Goal: Check status: Check status

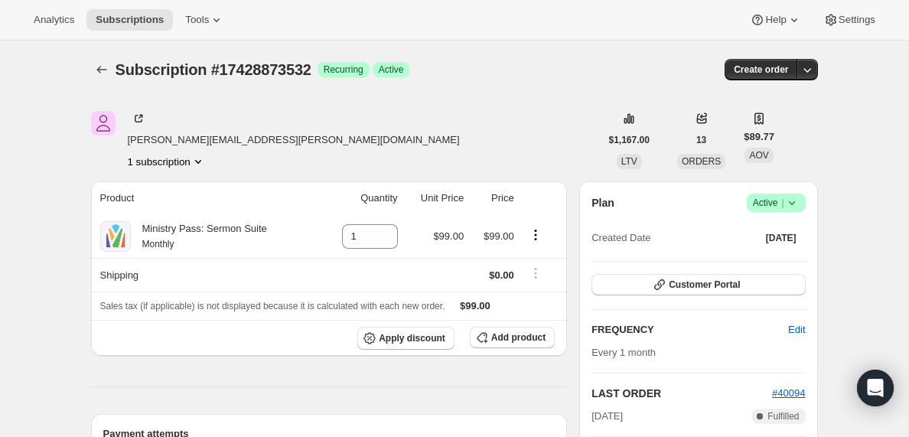
click at [99, 73] on icon "Subscriptions" at bounding box center [101, 69] width 15 height 15
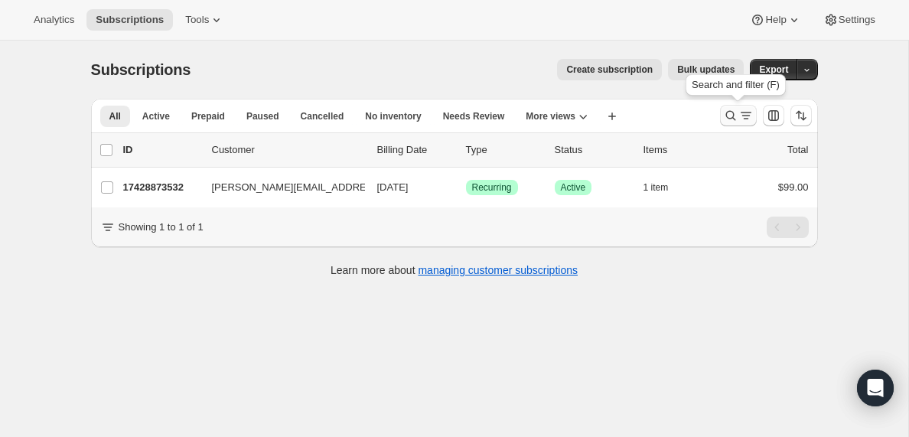
click at [737, 116] on icon "Search and filter results" at bounding box center [730, 115] width 15 height 15
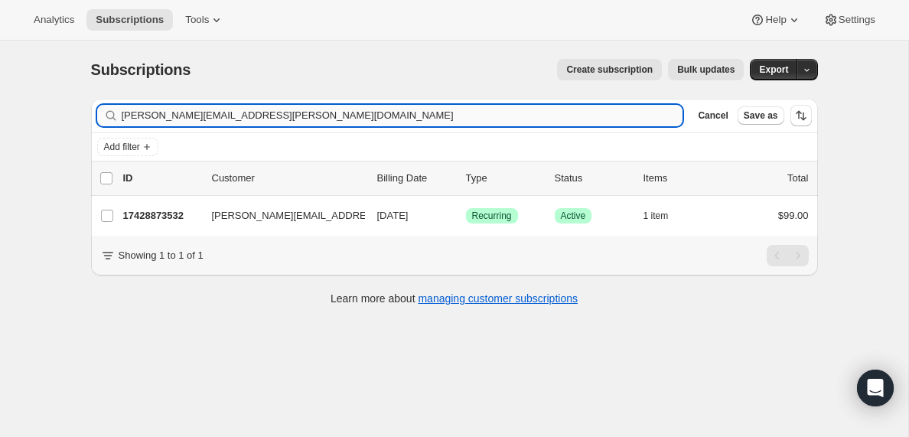
click at [247, 111] on input "[PERSON_NAME][EMAIL_ADDRESS][PERSON_NAME][DOMAIN_NAME]" at bounding box center [403, 115] width 562 height 21
type input "[PERSON_NAME][EMAIL_ADDRESS][DOMAIN_NAME]"
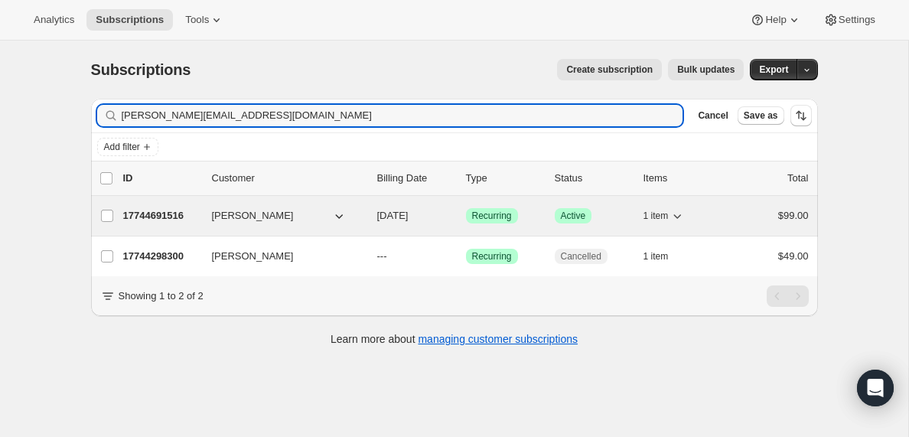
click at [237, 219] on span "[PERSON_NAME]" at bounding box center [253, 215] width 82 height 15
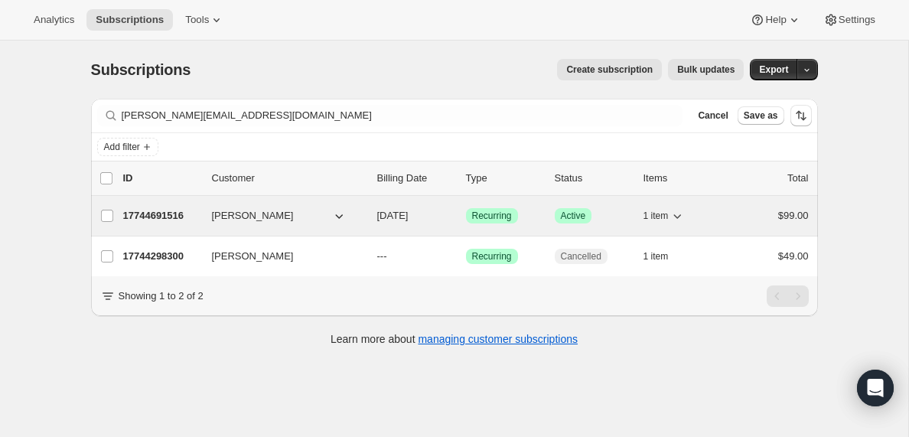
click at [236, 217] on span "[PERSON_NAME]" at bounding box center [253, 215] width 82 height 15
click at [158, 217] on p "17744691516" at bounding box center [161, 215] width 77 height 15
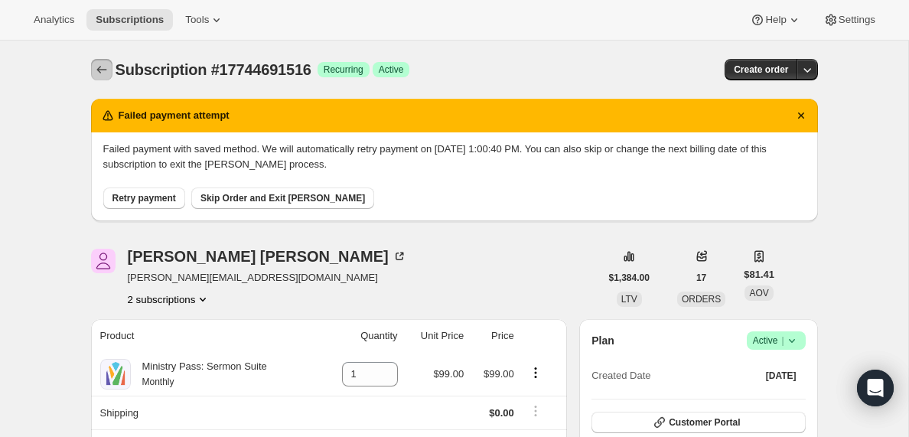
click at [98, 64] on icon "Subscriptions" at bounding box center [101, 69] width 15 height 15
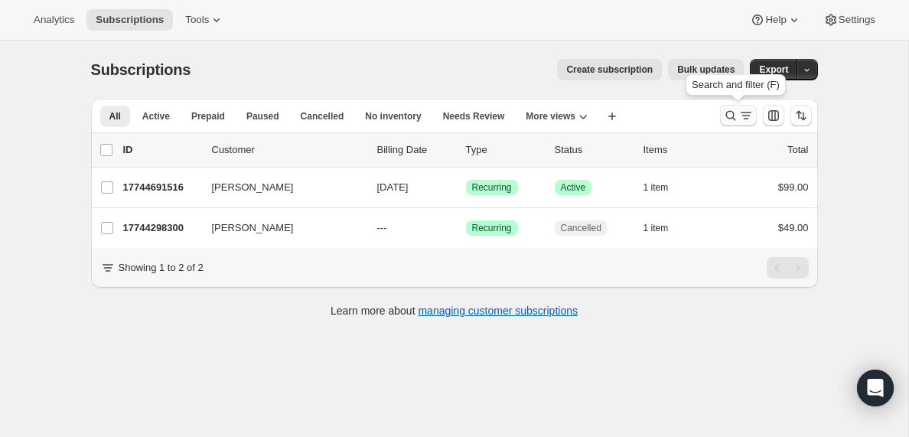
click at [745, 114] on icon "Search and filter results" at bounding box center [746, 115] width 15 height 15
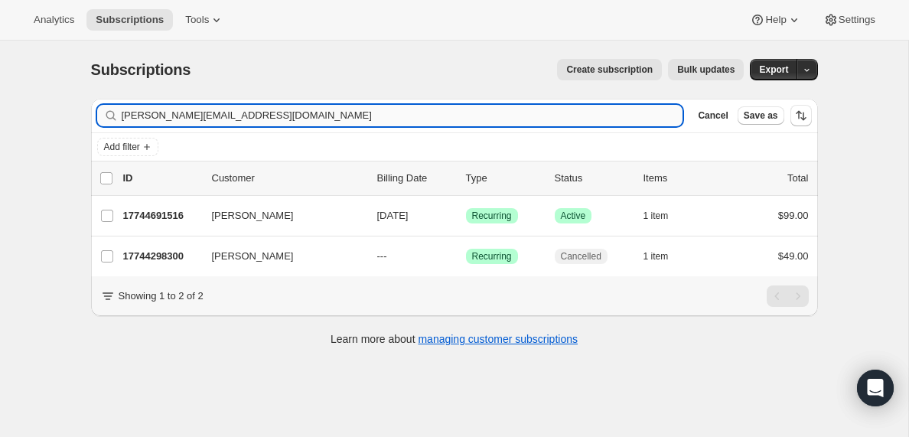
click at [246, 119] on input "[PERSON_NAME][EMAIL_ADDRESS][DOMAIN_NAME]" at bounding box center [403, 115] width 562 height 21
type input "[PERSON_NAME][EMAIL_ADDRESS][PERSON_NAME][DOMAIN_NAME]"
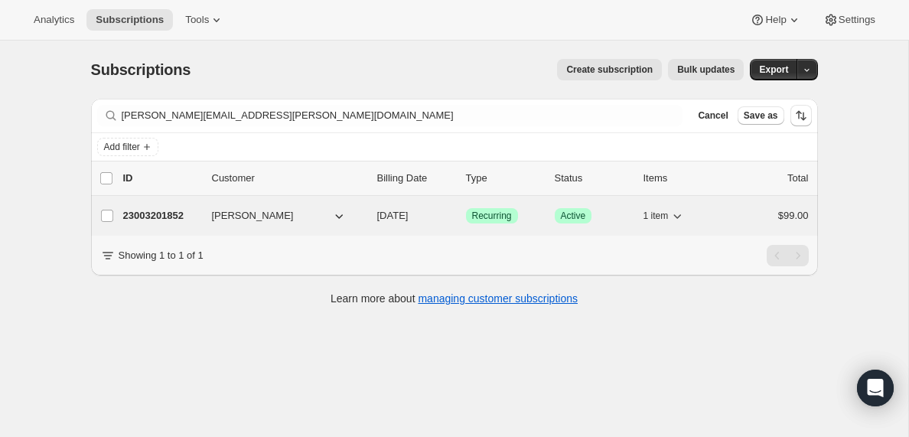
click at [148, 215] on p "23003201852" at bounding box center [161, 215] width 77 height 15
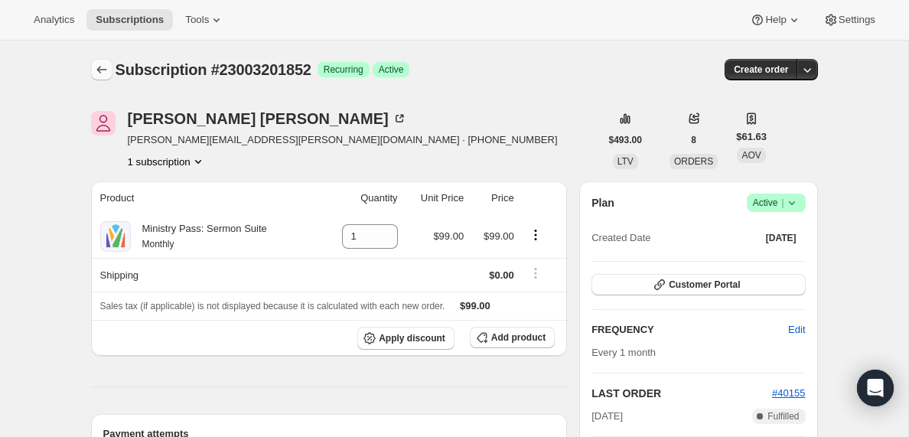
click at [99, 70] on icon "Subscriptions" at bounding box center [101, 70] width 10 height 8
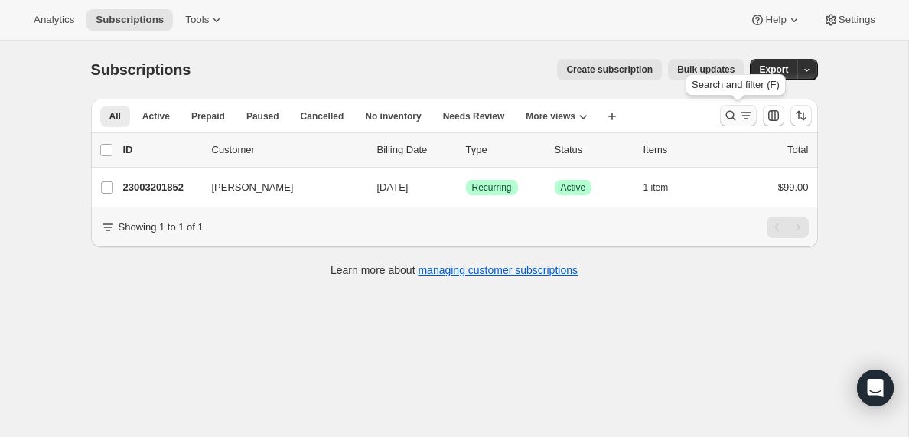
click at [742, 119] on icon "Search and filter results" at bounding box center [746, 115] width 15 height 15
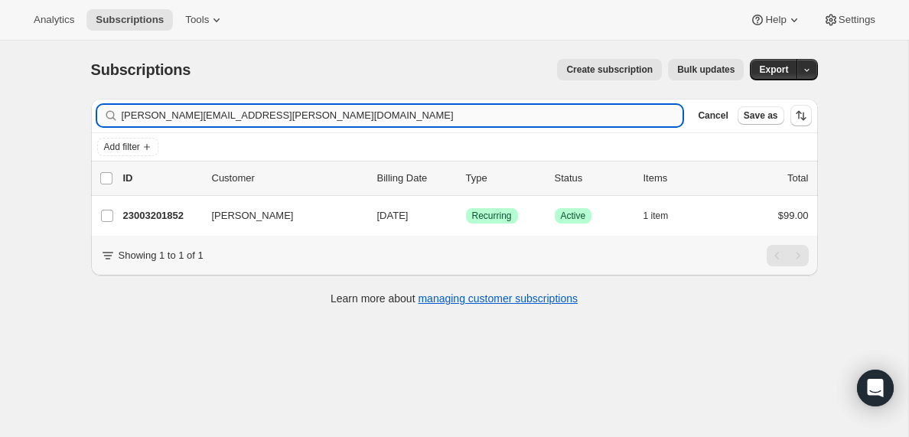
click at [259, 114] on input "[PERSON_NAME][EMAIL_ADDRESS][PERSON_NAME][DOMAIN_NAME]" at bounding box center [403, 115] width 562 height 21
type input "[EMAIL_ADDRESS][DOMAIN_NAME]"
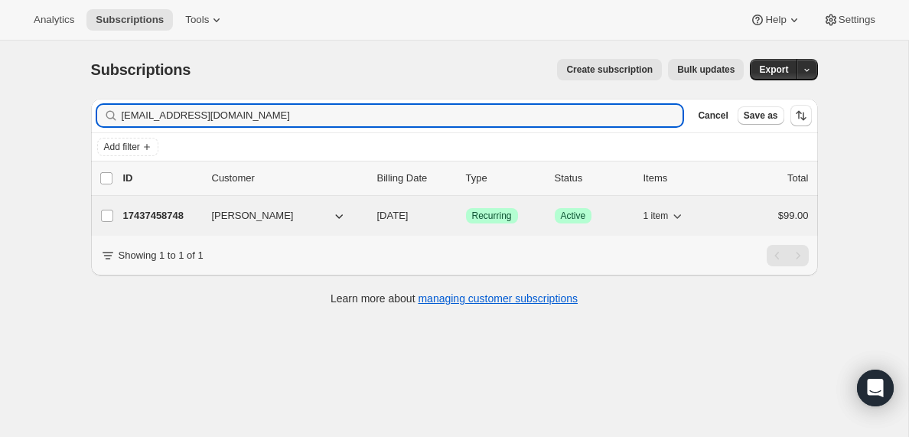
click at [165, 210] on p "17437458748" at bounding box center [161, 215] width 77 height 15
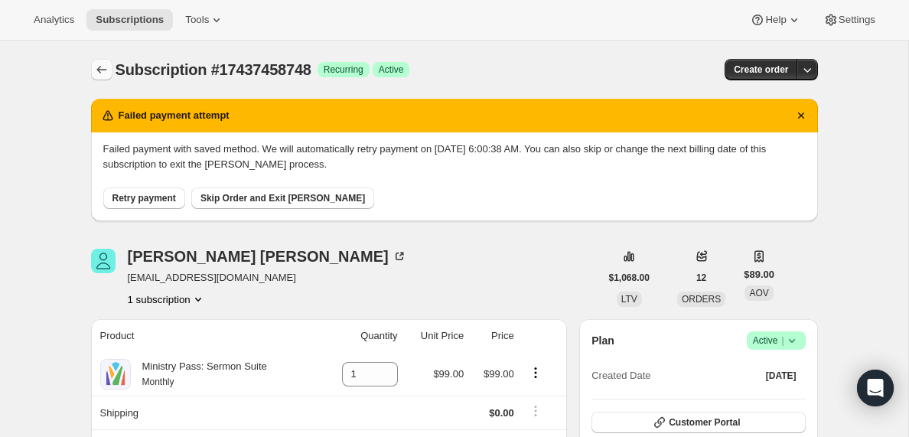
click at [97, 71] on icon "Subscriptions" at bounding box center [101, 69] width 15 height 15
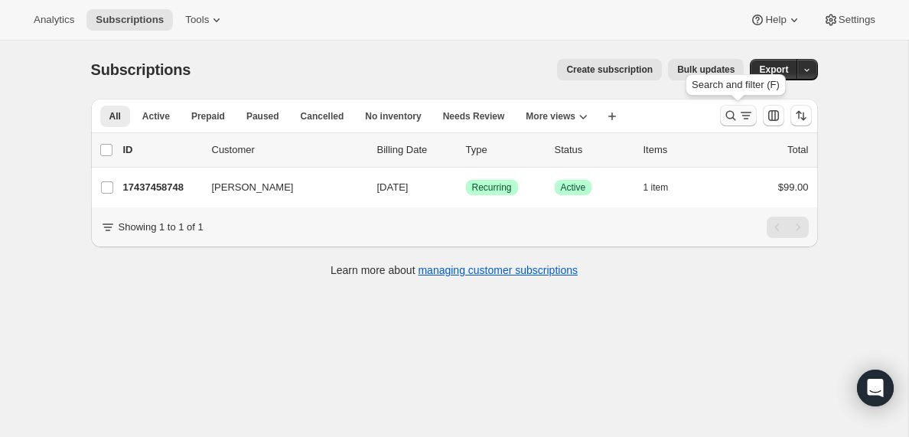
click at [744, 118] on icon "Search and filter results" at bounding box center [746, 115] width 15 height 15
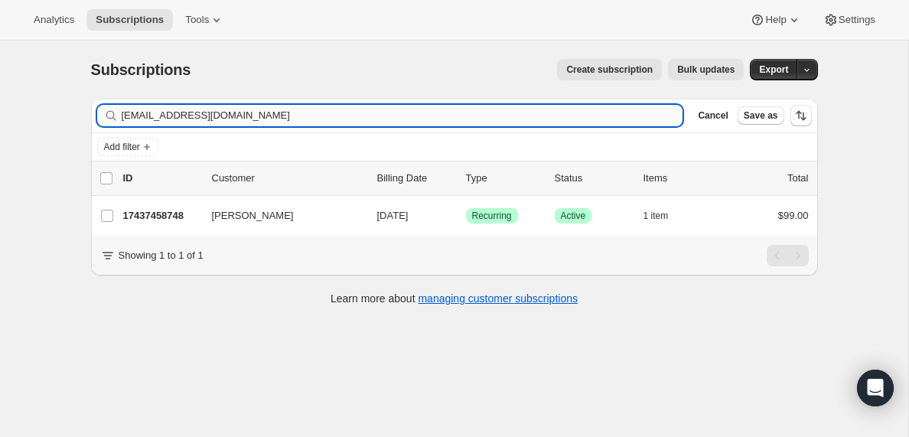
click at [260, 120] on input "[EMAIL_ADDRESS][DOMAIN_NAME]" at bounding box center [403, 115] width 562 height 21
type input "[EMAIL_ADDRESS][DOMAIN_NAME]"
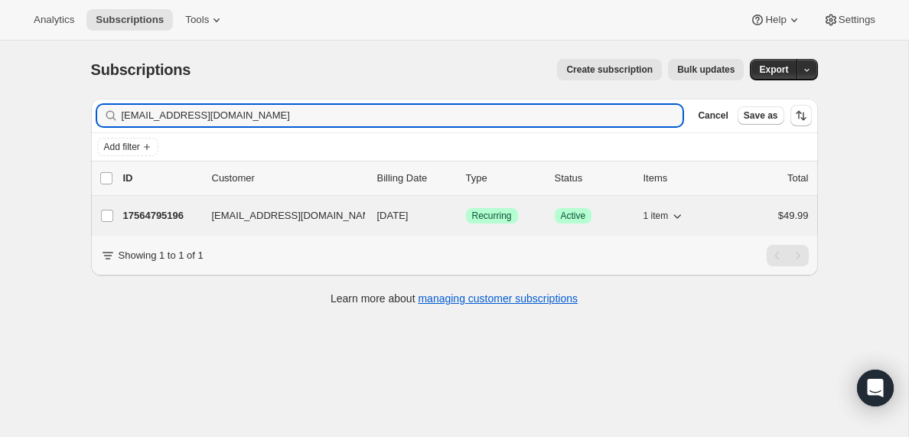
click at [160, 210] on p "17564795196" at bounding box center [161, 215] width 77 height 15
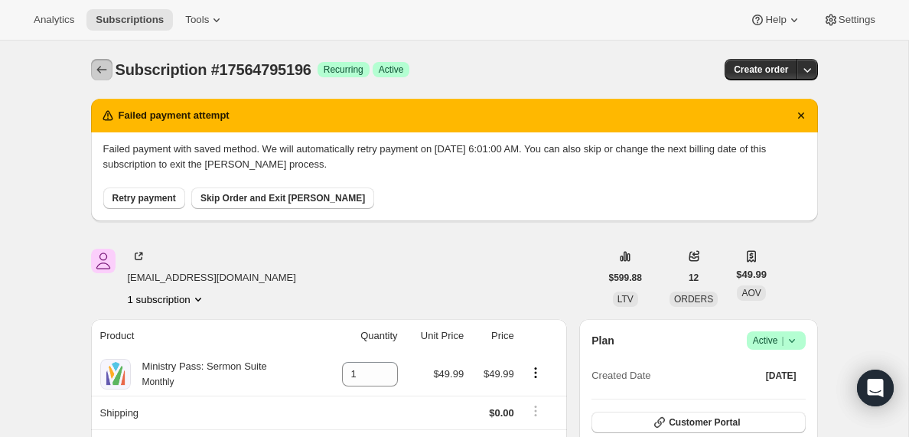
click at [101, 64] on icon "Subscriptions" at bounding box center [101, 69] width 15 height 15
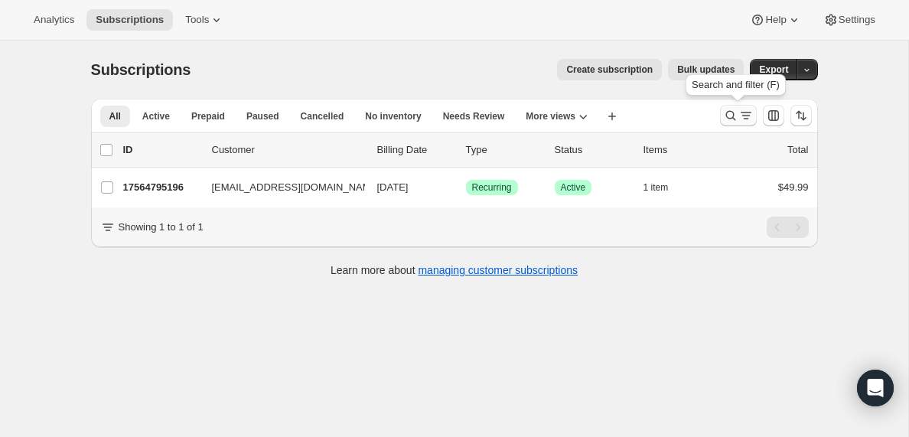
click at [743, 121] on icon "Search and filter results" at bounding box center [746, 115] width 15 height 15
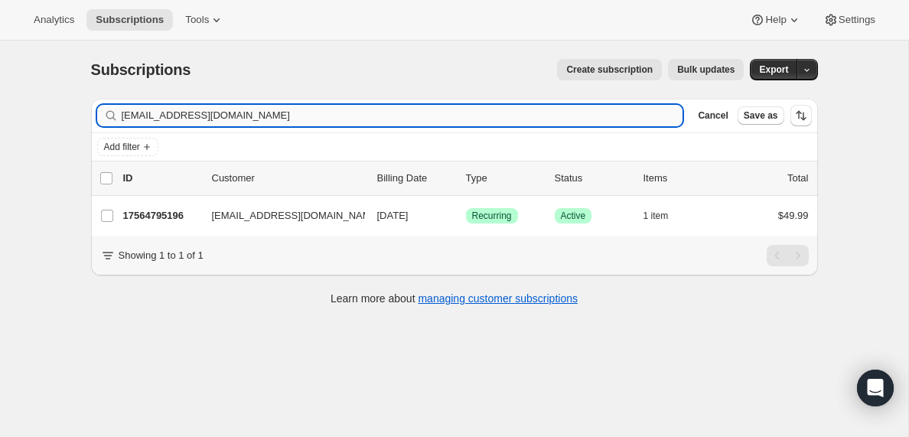
click at [232, 116] on input "[EMAIL_ADDRESS][DOMAIN_NAME]" at bounding box center [403, 115] width 562 height 21
type input "[EMAIL_ADDRESS][DOMAIN_NAME]"
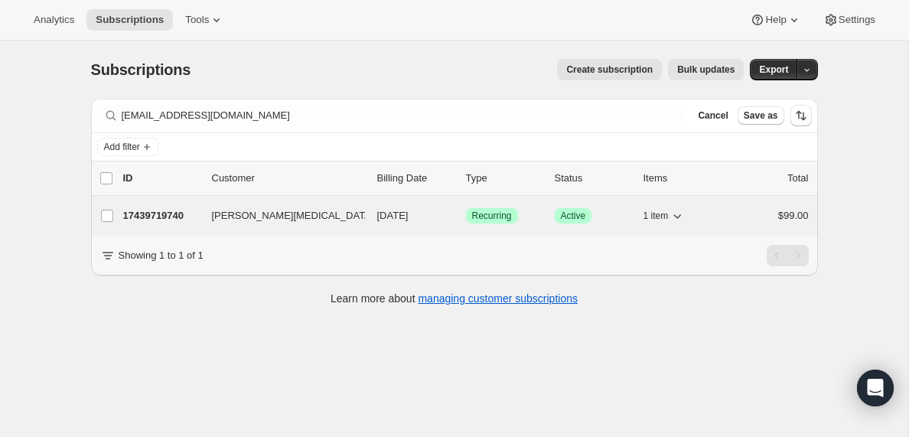
click at [158, 213] on p "17439719740" at bounding box center [161, 215] width 77 height 15
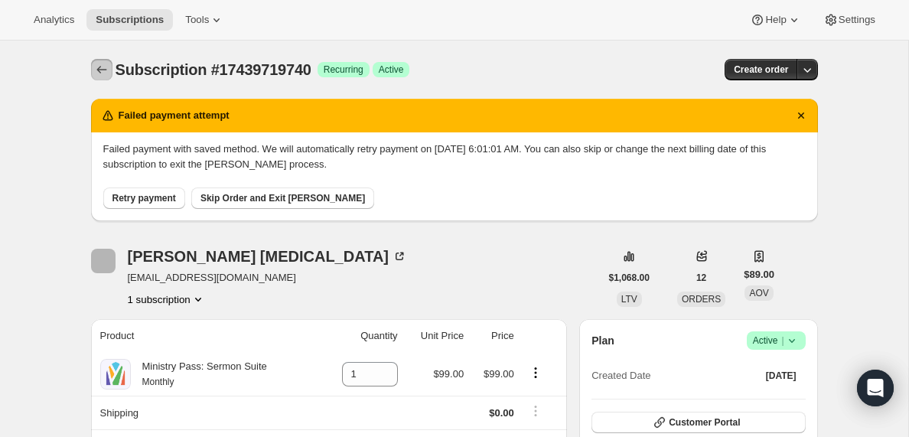
click at [98, 69] on icon "Subscriptions" at bounding box center [101, 70] width 10 height 8
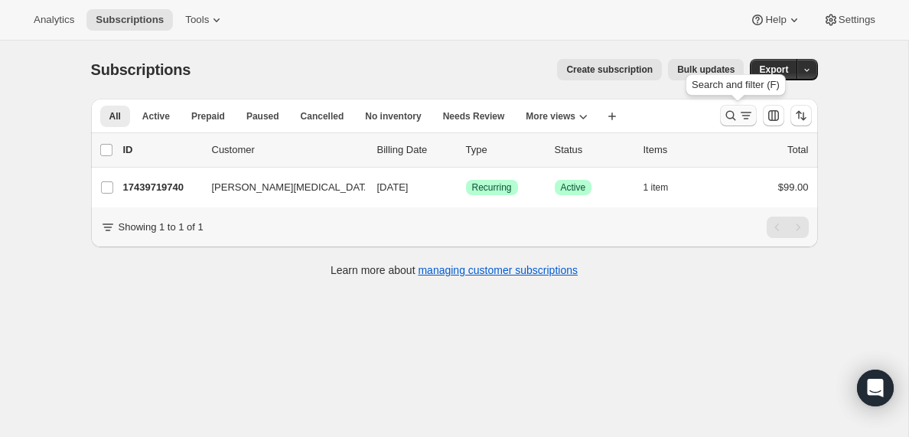
click at [739, 116] on icon "Search and filter results" at bounding box center [746, 115] width 15 height 15
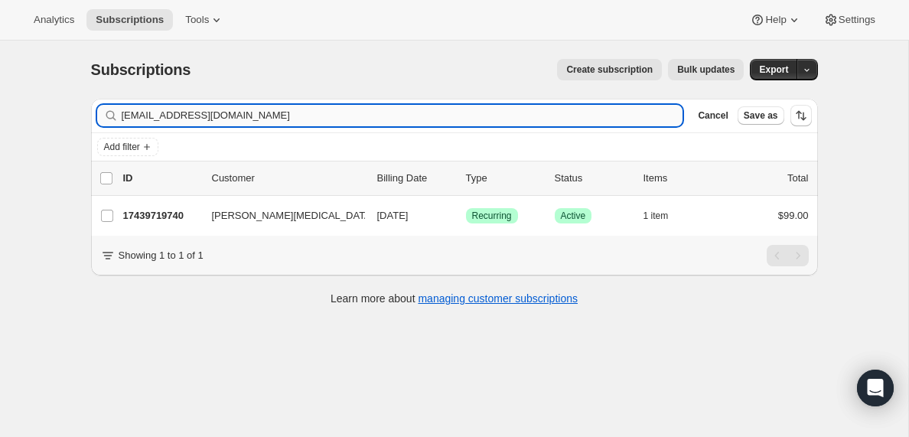
click at [210, 117] on input "[EMAIL_ADDRESS][DOMAIN_NAME]" at bounding box center [403, 115] width 562 height 21
type input "[EMAIL_ADDRESS][DOMAIN_NAME]"
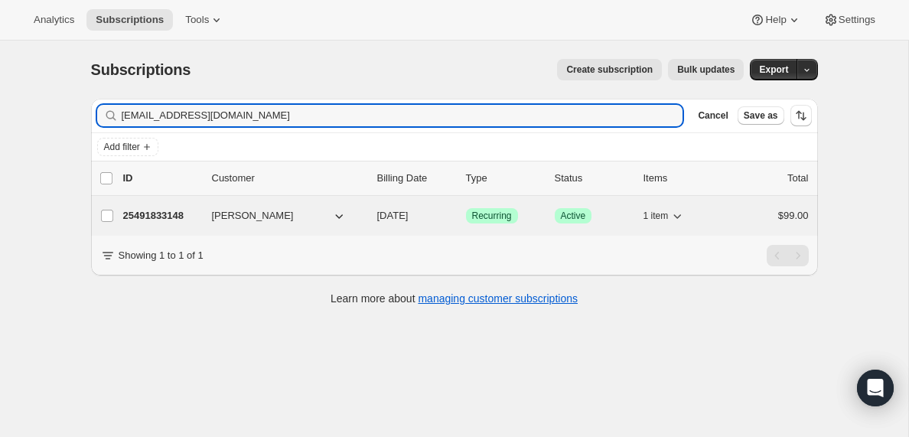
click at [143, 215] on p "25491833148" at bounding box center [161, 215] width 77 height 15
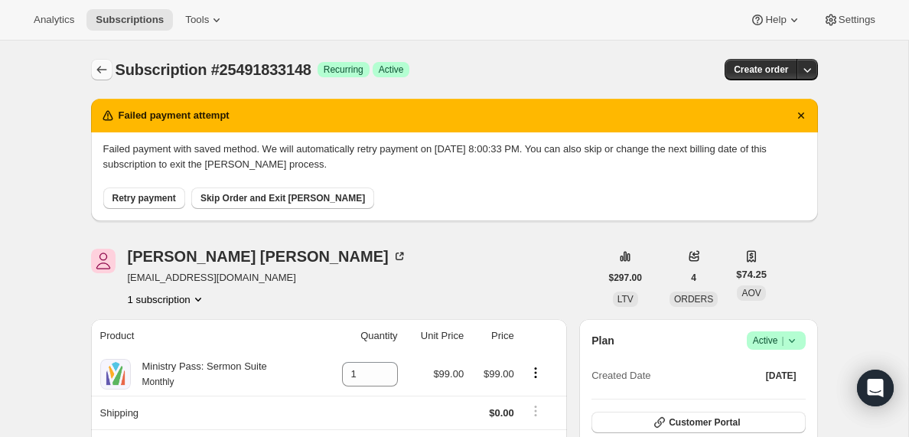
click at [98, 68] on icon "Subscriptions" at bounding box center [101, 69] width 15 height 15
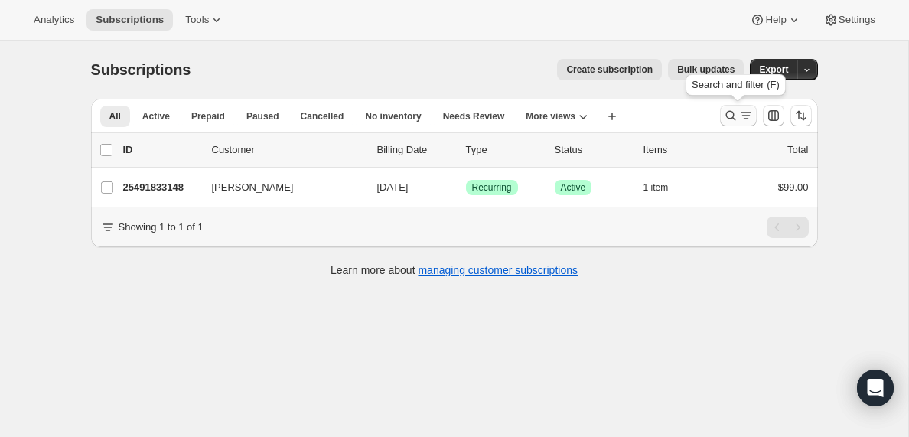
click at [735, 119] on icon "Search and filter results" at bounding box center [730, 115] width 15 height 15
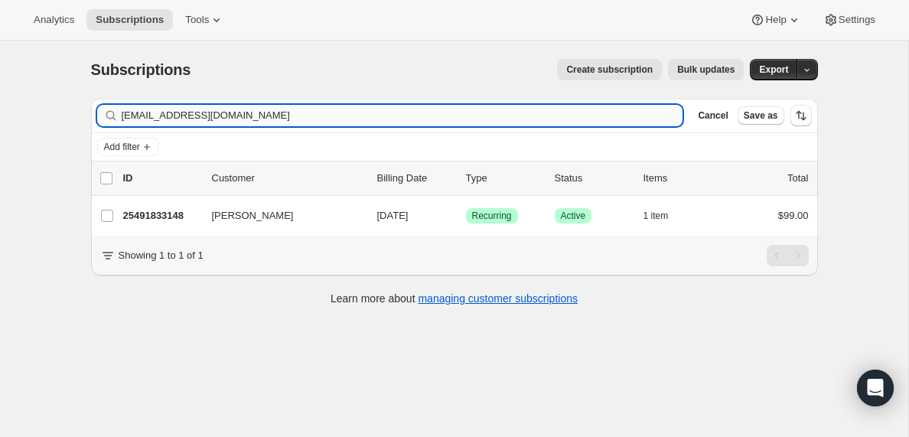
click at [254, 117] on input "[EMAIL_ADDRESS][DOMAIN_NAME]" at bounding box center [403, 115] width 562 height 21
type input "[EMAIL_ADDRESS][DOMAIN_NAME]"
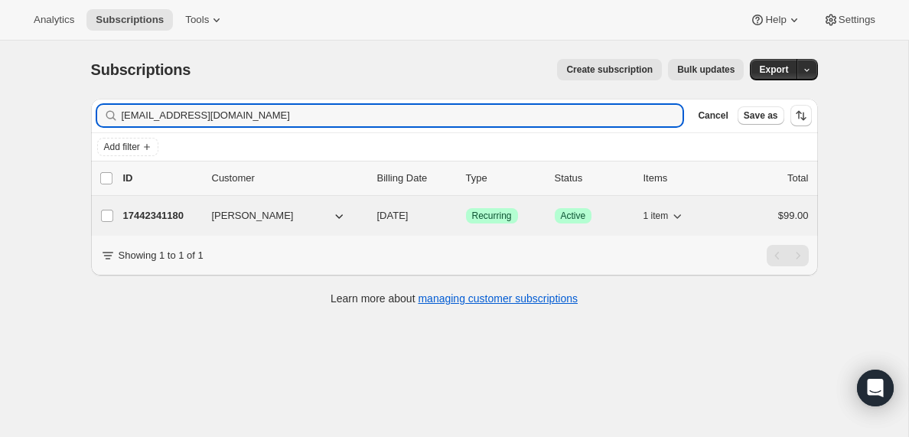
click at [167, 218] on p "17442341180" at bounding box center [161, 215] width 77 height 15
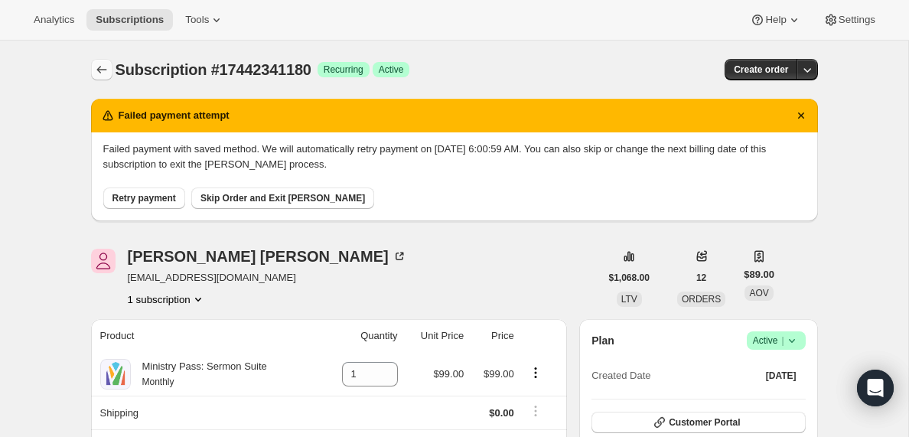
click at [101, 70] on icon "Subscriptions" at bounding box center [101, 70] width 10 height 8
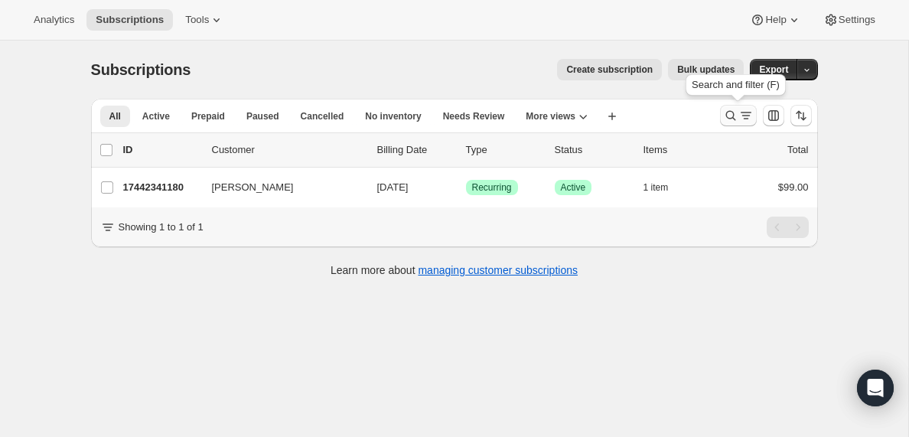
click at [745, 118] on icon "Search and filter results" at bounding box center [746, 115] width 15 height 15
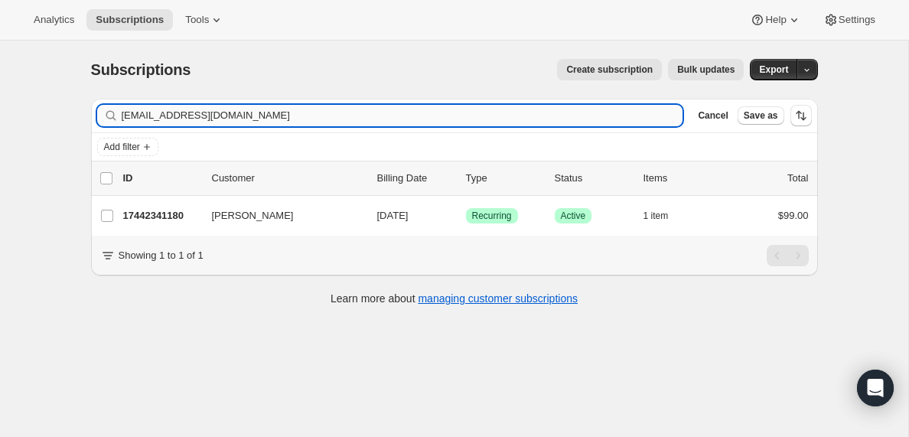
click at [308, 112] on input "[EMAIL_ADDRESS][DOMAIN_NAME]" at bounding box center [403, 115] width 562 height 21
type input "[EMAIL_ADDRESS][DOMAIN_NAME]"
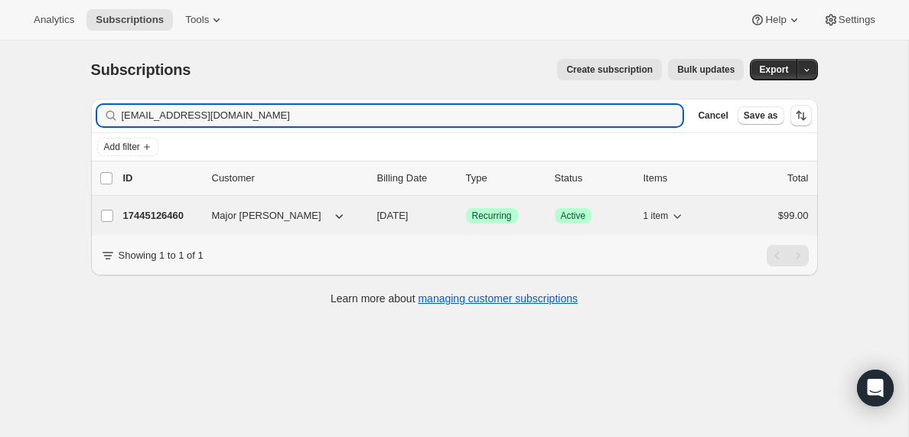
click at [165, 216] on p "17445126460" at bounding box center [161, 215] width 77 height 15
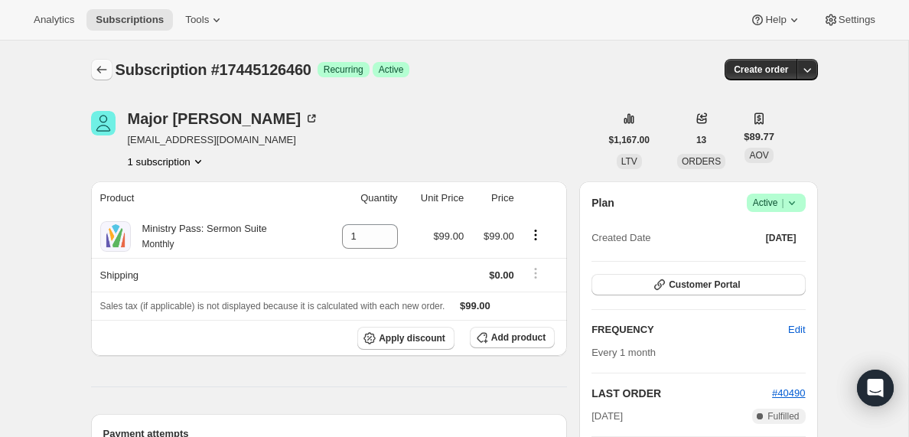
click at [100, 68] on icon "Subscriptions" at bounding box center [101, 69] width 15 height 15
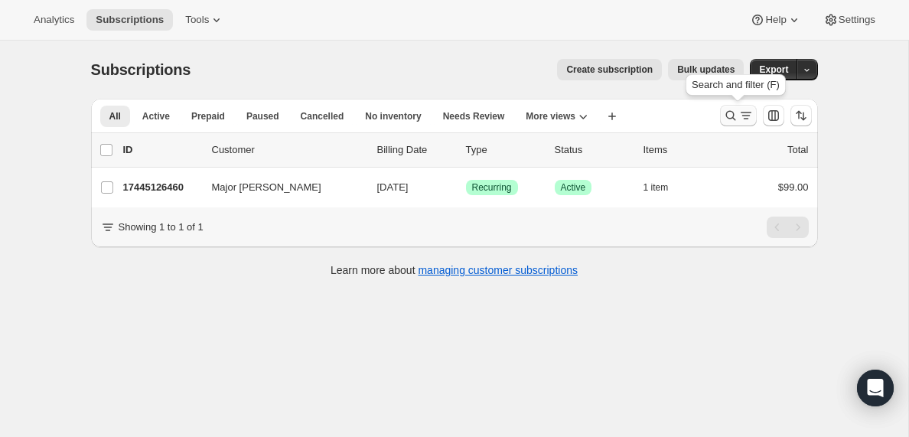
click at [745, 115] on icon "Search and filter results" at bounding box center [746, 115] width 15 height 15
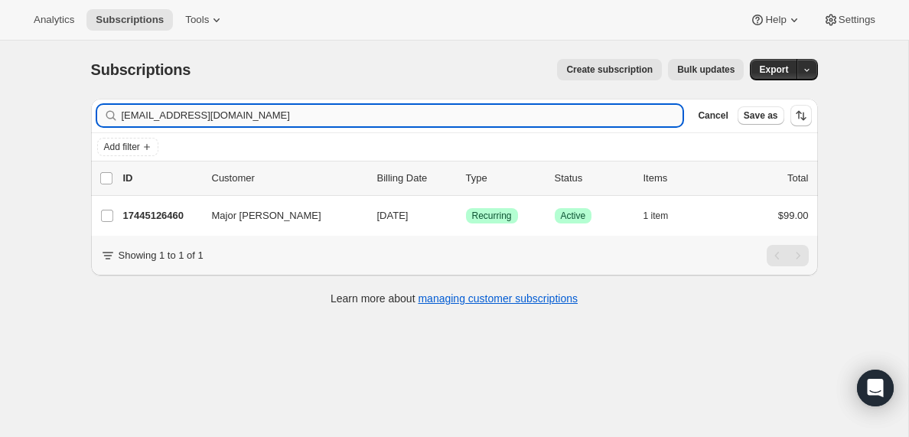
click at [202, 119] on input "[EMAIL_ADDRESS][DOMAIN_NAME]" at bounding box center [403, 115] width 562 height 21
type input "[EMAIL_ADDRESS][DOMAIN_NAME]"
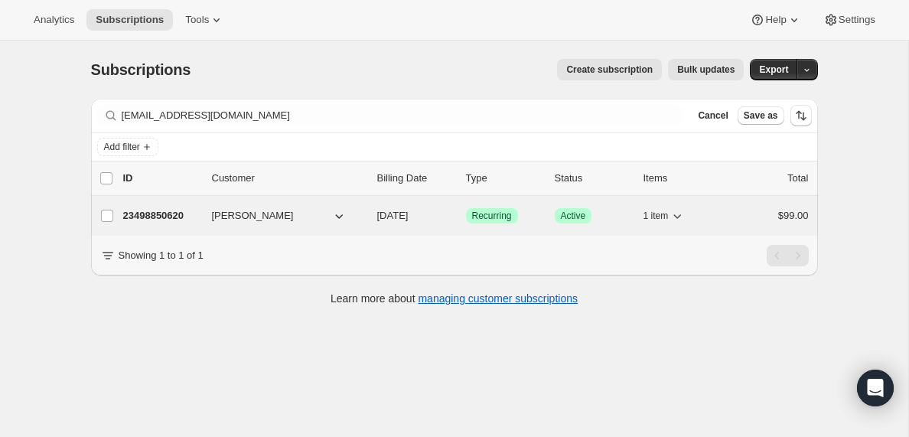
click at [172, 217] on p "23498850620" at bounding box center [161, 215] width 77 height 15
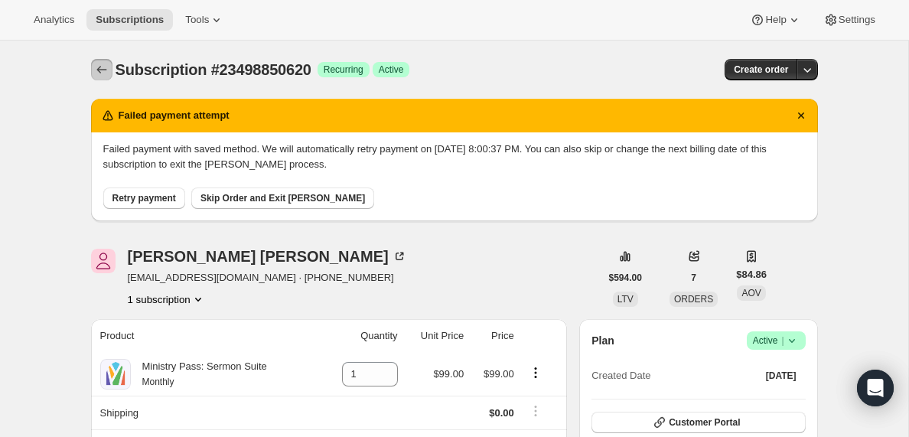
click at [105, 70] on icon "Subscriptions" at bounding box center [101, 69] width 15 height 15
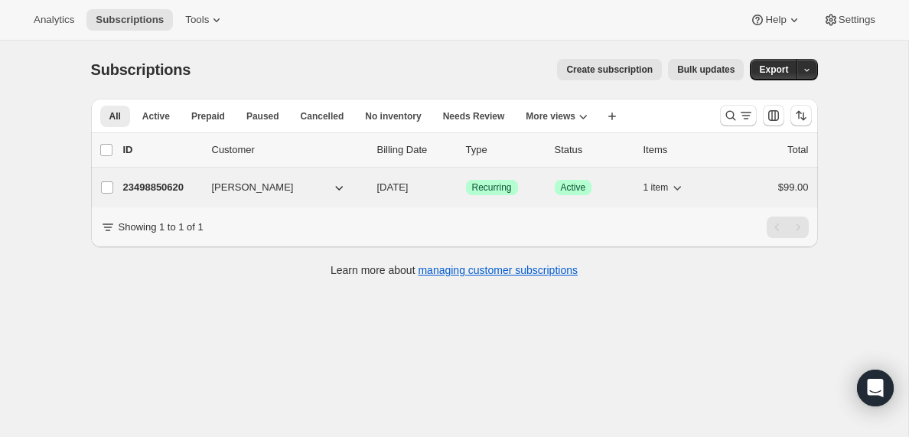
click at [157, 184] on p "23498850620" at bounding box center [161, 187] width 77 height 15
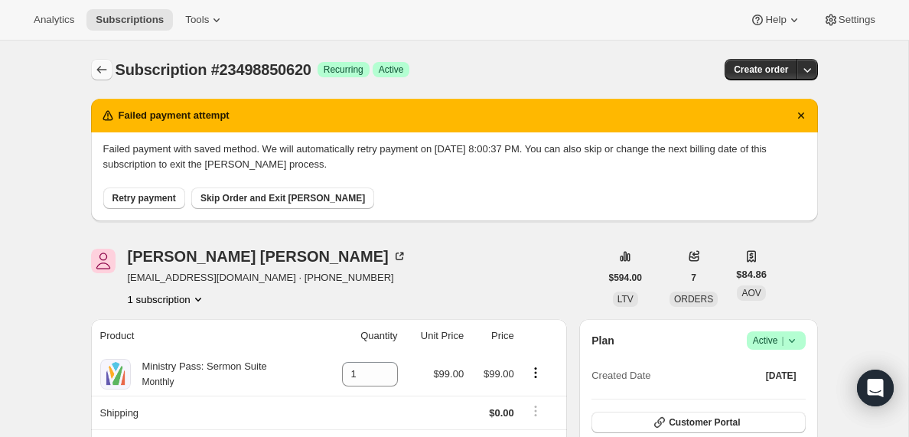
click at [95, 68] on icon "Subscriptions" at bounding box center [101, 69] width 15 height 15
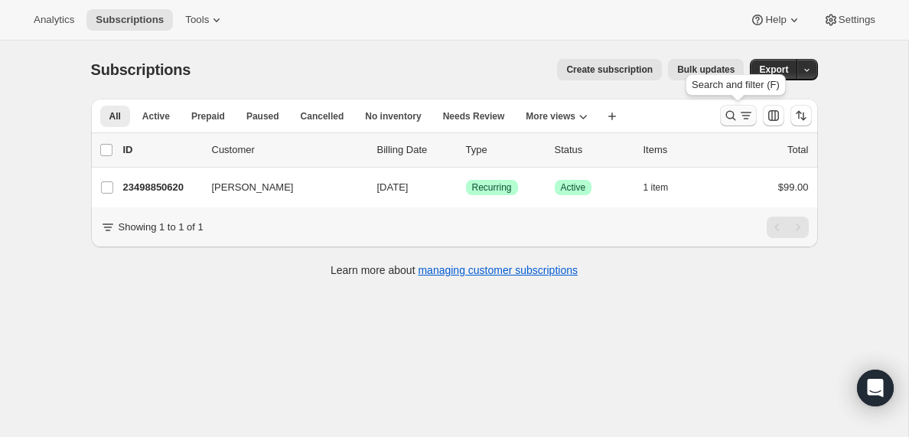
click at [740, 117] on icon "Search and filter results" at bounding box center [746, 115] width 15 height 15
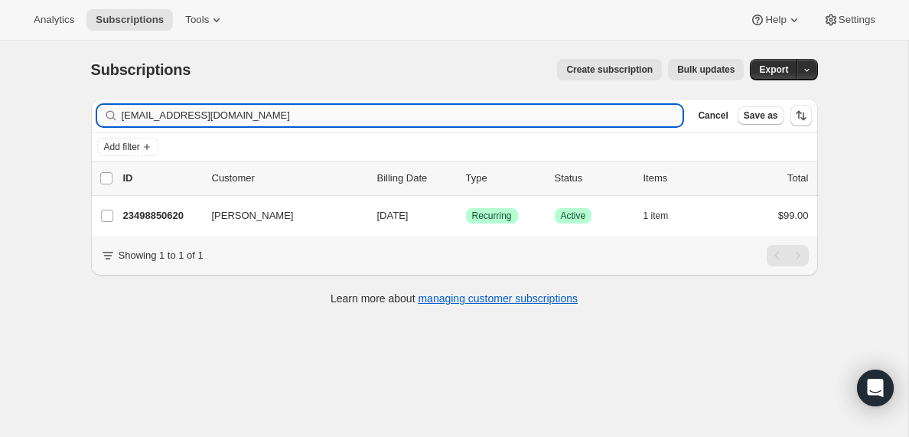
click at [283, 111] on input "[EMAIL_ADDRESS][DOMAIN_NAME]" at bounding box center [403, 115] width 562 height 21
type input "[PERSON_NAME][EMAIL_ADDRESS][DOMAIN_NAME]"
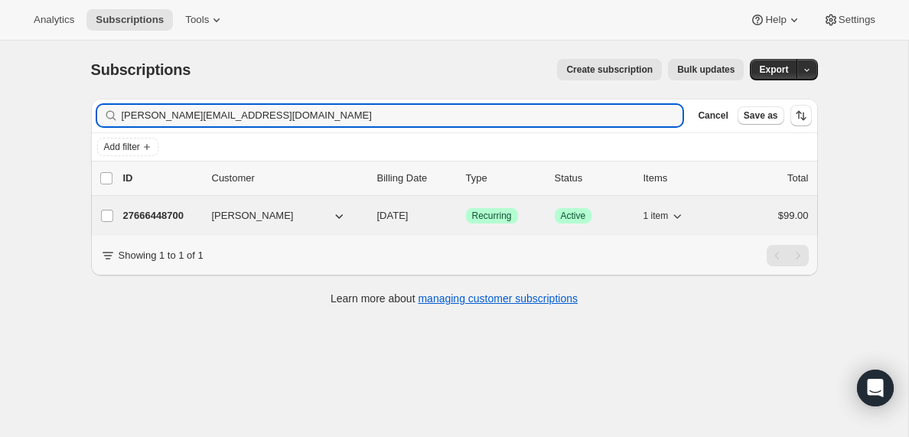
click at [142, 214] on p "27666448700" at bounding box center [161, 215] width 77 height 15
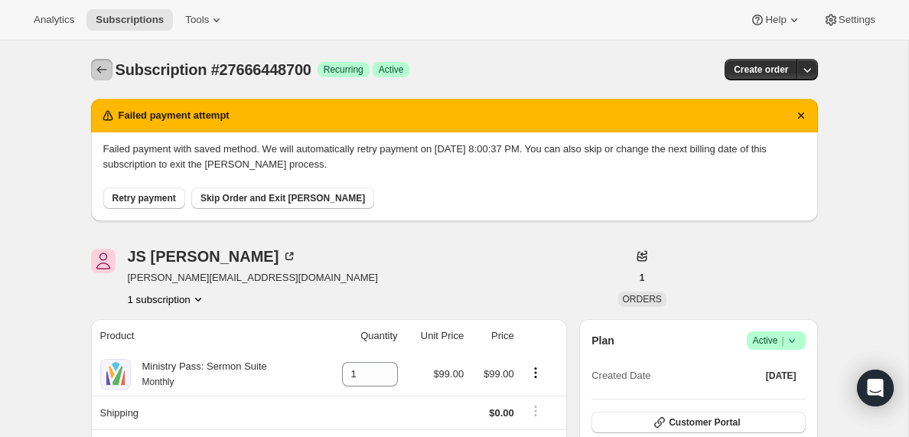
click at [101, 69] on icon "Subscriptions" at bounding box center [101, 69] width 15 height 15
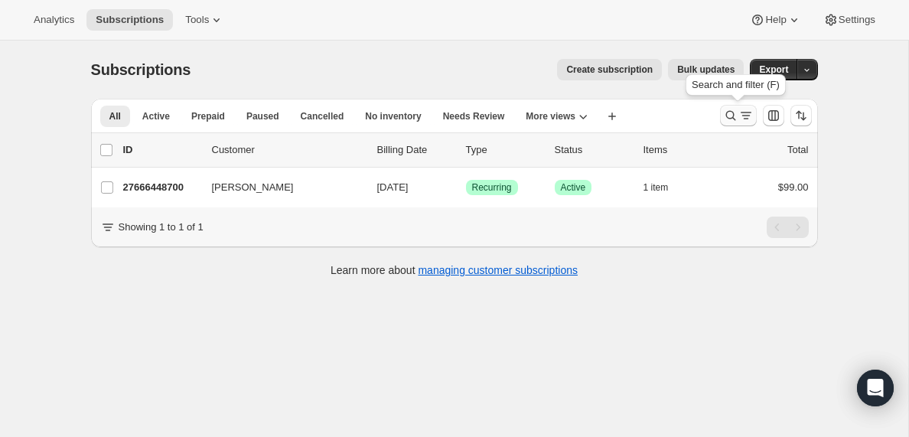
click at [745, 117] on icon "Search and filter results" at bounding box center [746, 115] width 15 height 15
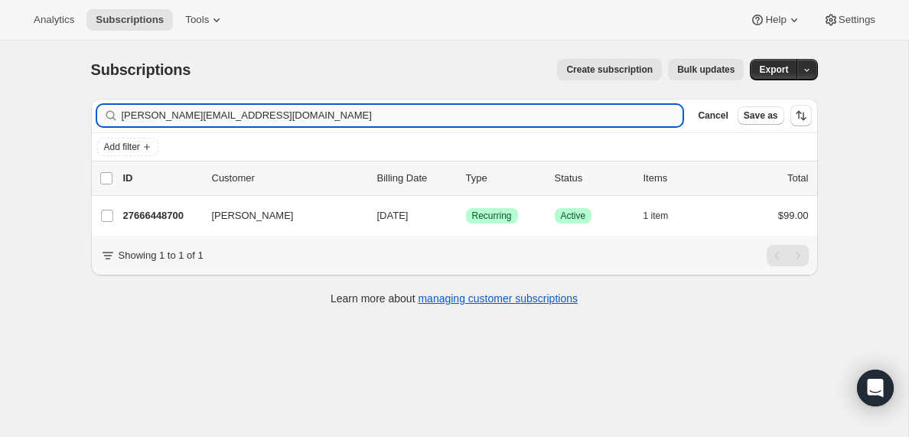
click at [219, 116] on input "[PERSON_NAME][EMAIL_ADDRESS][DOMAIN_NAME]" at bounding box center [403, 115] width 562 height 21
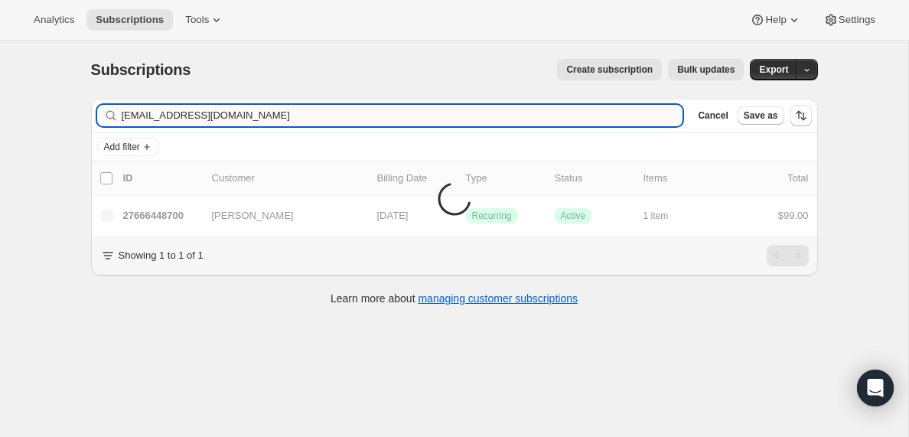
type input "[EMAIL_ADDRESS][DOMAIN_NAME]"
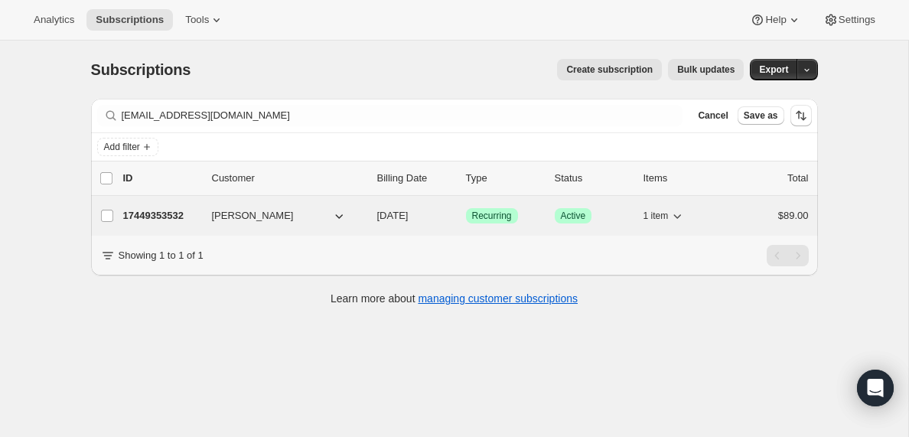
click at [153, 214] on p "17449353532" at bounding box center [161, 215] width 77 height 15
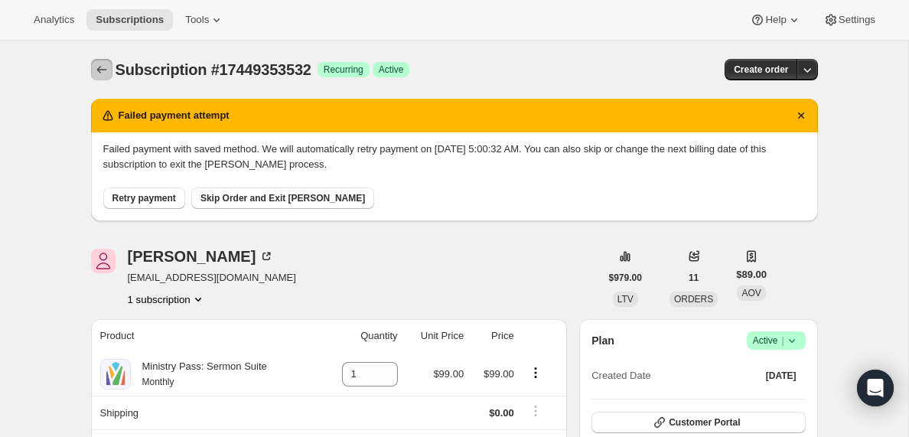
click at [101, 65] on icon "Subscriptions" at bounding box center [101, 69] width 15 height 15
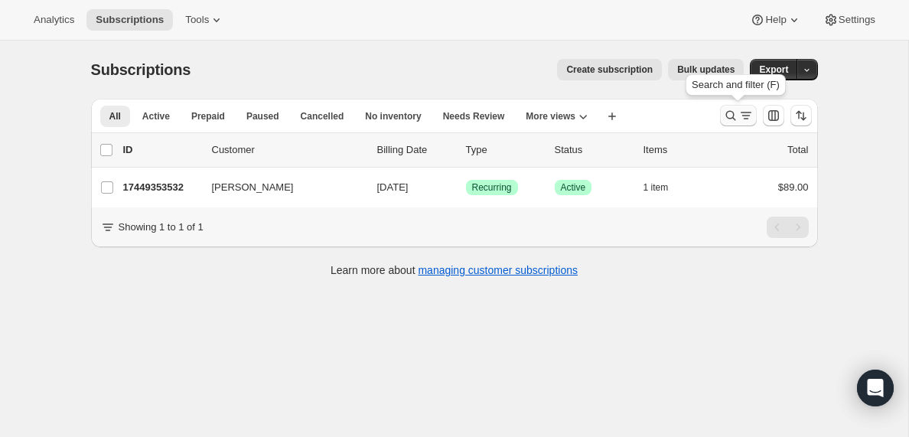
click at [739, 116] on icon "Search and filter results" at bounding box center [746, 115] width 15 height 15
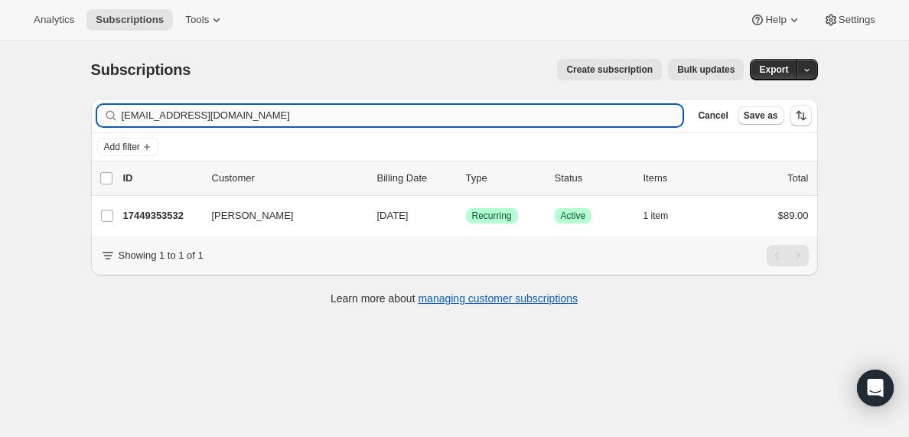
click at [292, 109] on input "[EMAIL_ADDRESS][DOMAIN_NAME]" at bounding box center [403, 115] width 562 height 21
type input "[EMAIL_ADDRESS][DOMAIN_NAME]"
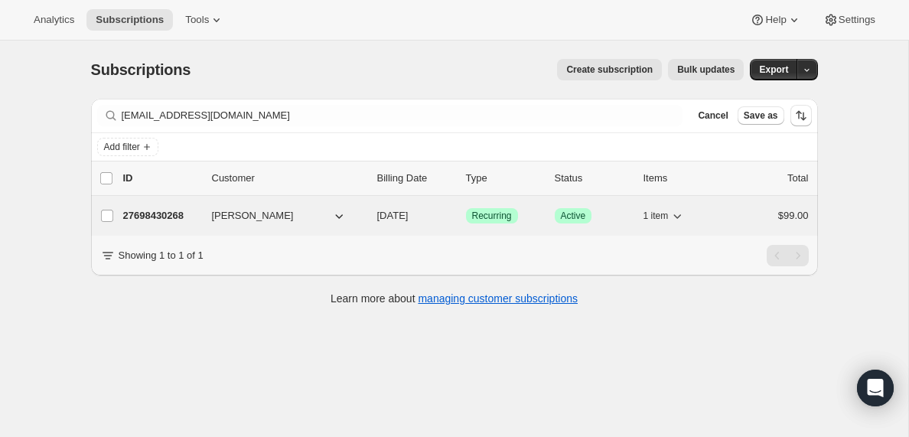
click at [140, 215] on p "27698430268" at bounding box center [161, 215] width 77 height 15
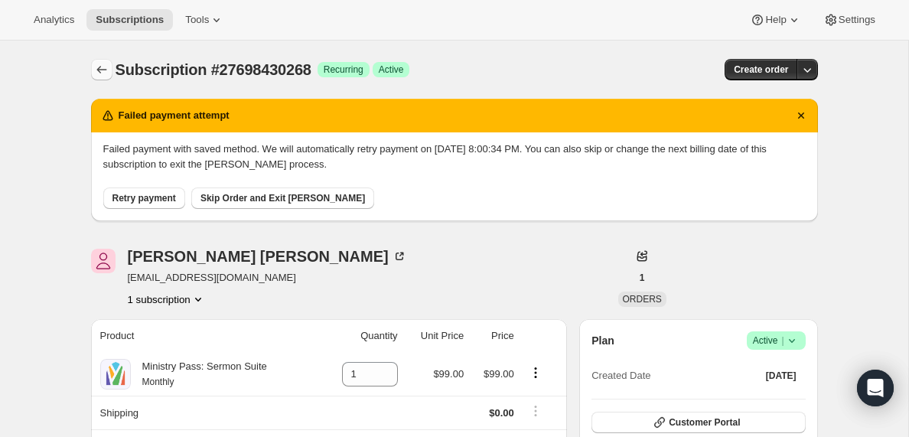
click at [99, 65] on icon "Subscriptions" at bounding box center [101, 69] width 15 height 15
